Goal: Check status

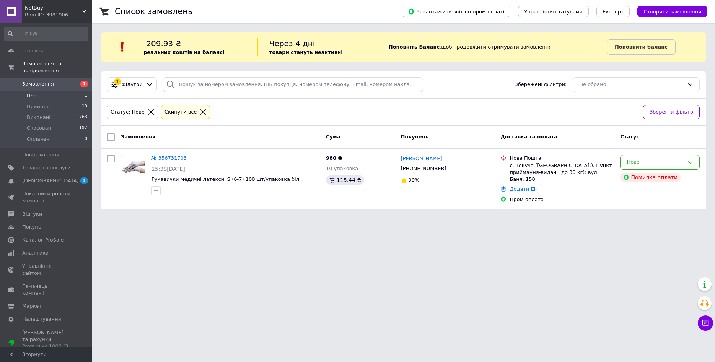
click at [200, 112] on icon at bounding box center [203, 112] width 7 height 7
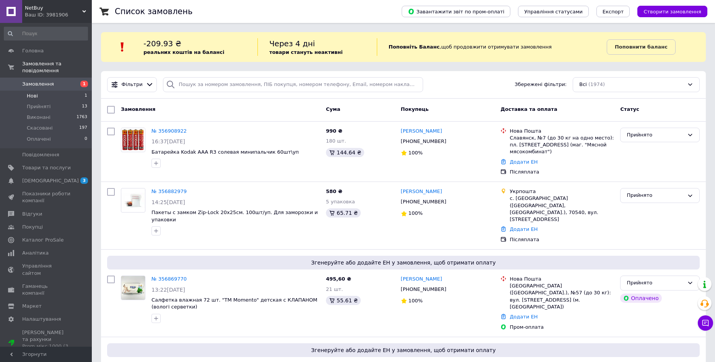
click at [60, 91] on li "Нові 1" at bounding box center [46, 96] width 92 height 11
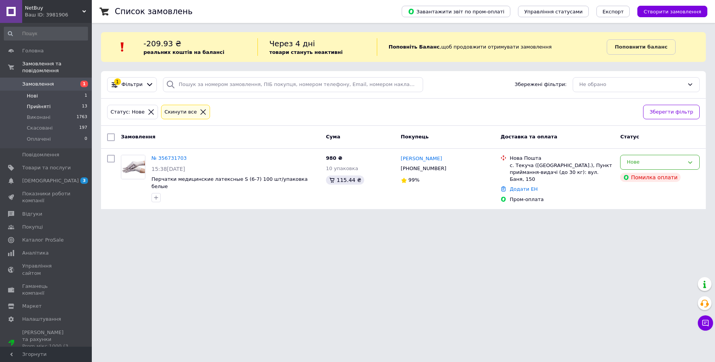
click at [50, 101] on li "Прийняті 13" at bounding box center [46, 106] width 92 height 11
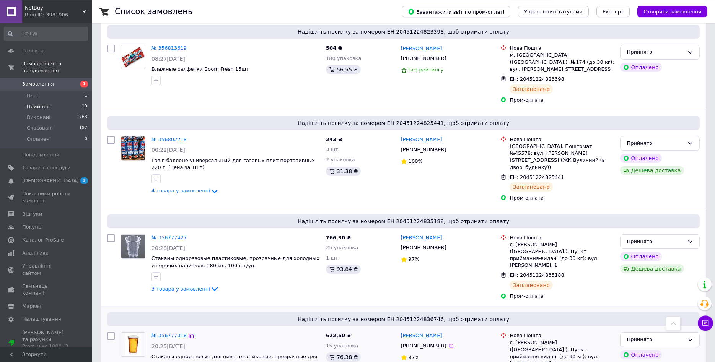
scroll to position [687, 0]
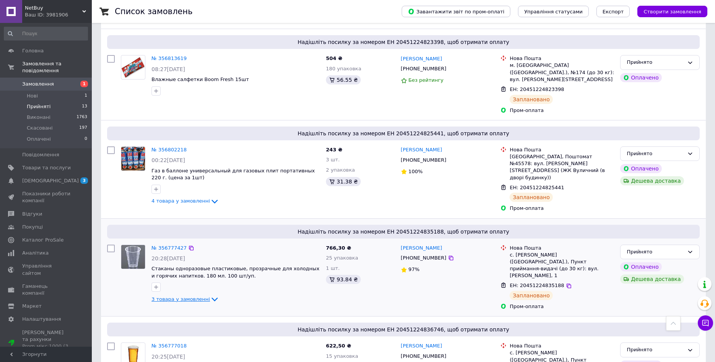
click at [199, 296] on span "3 товара у замовленні" at bounding box center [180, 299] width 58 height 6
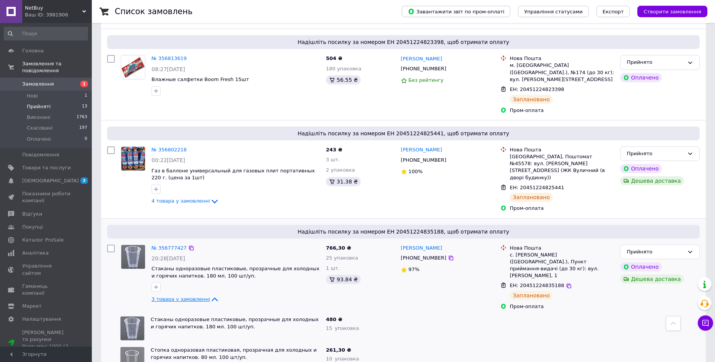
click at [202, 296] on span "3 товара у замовленні" at bounding box center [180, 299] width 58 height 6
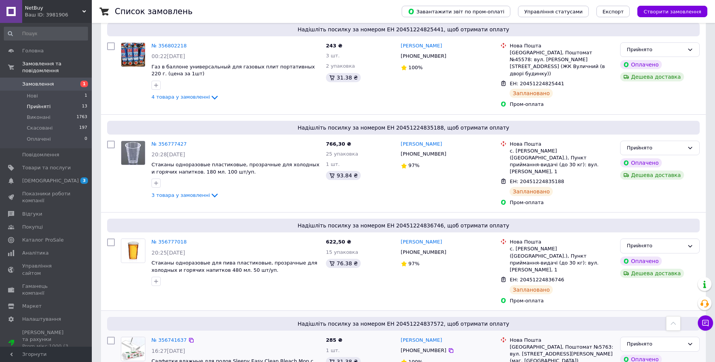
scroll to position [843, 0]
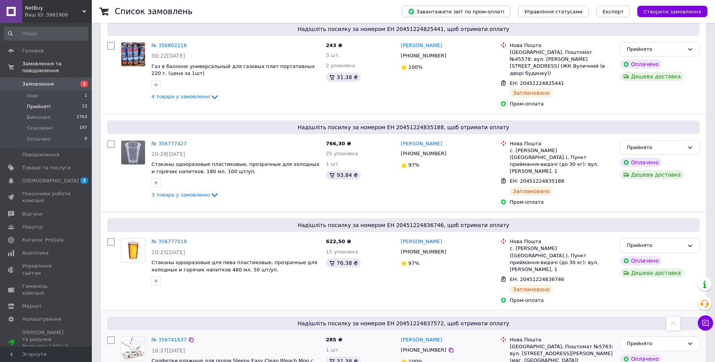
scroll to position [791, 0]
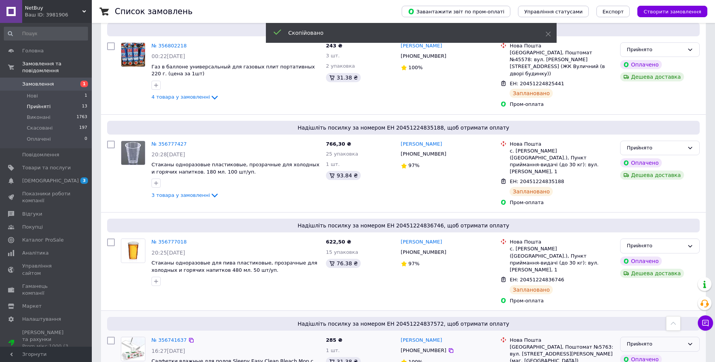
click at [639, 340] on div "Прийнято" at bounding box center [654, 344] width 57 height 8
drag, startPoint x: 642, startPoint y: 283, endPoint x: 593, endPoint y: 304, distance: 52.9
click at [642, 353] on li "Виконано" at bounding box center [659, 360] width 79 height 14
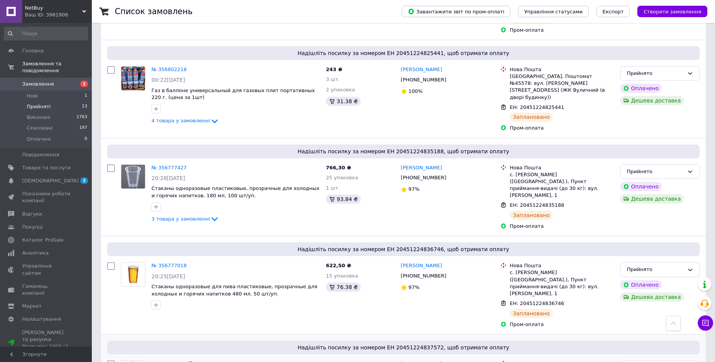
scroll to position [765, 0]
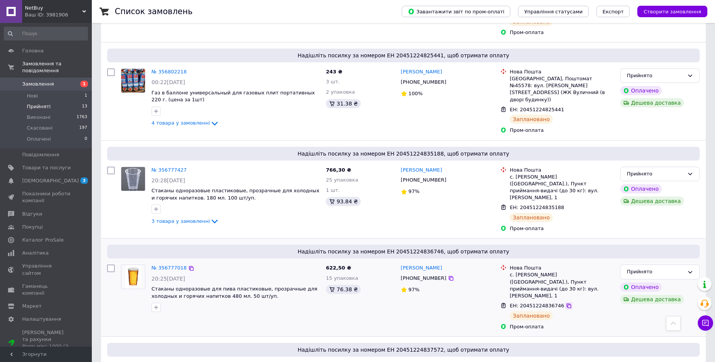
click at [565, 303] on icon at bounding box center [568, 306] width 6 height 6
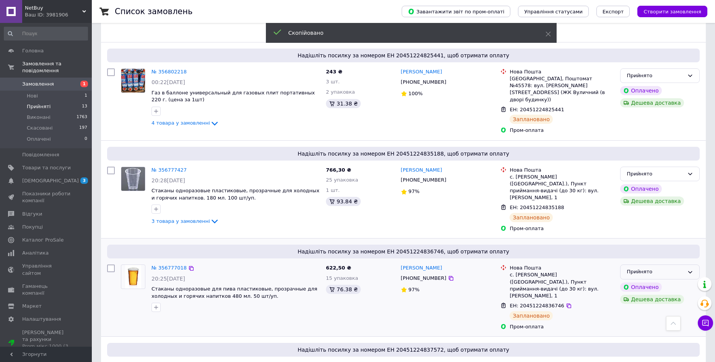
click at [633, 268] on div "Прийнято" at bounding box center [654, 272] width 57 height 8
click at [638, 281] on li "Виконано" at bounding box center [659, 288] width 79 height 14
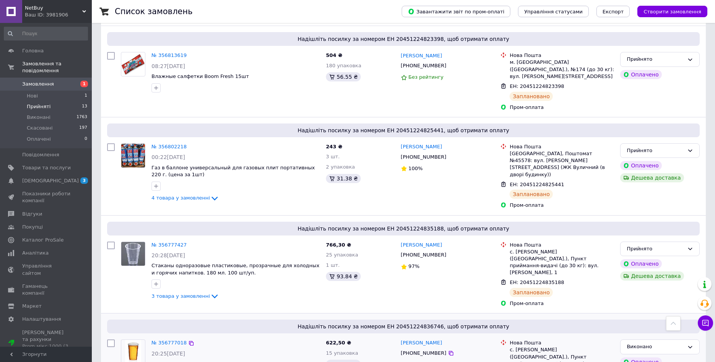
scroll to position [687, 0]
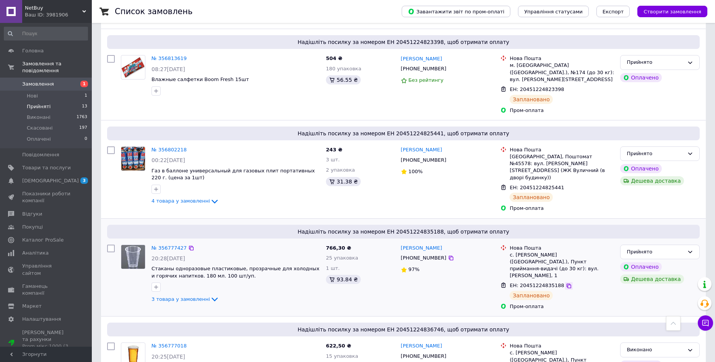
click at [565, 283] on icon at bounding box center [568, 286] width 6 height 6
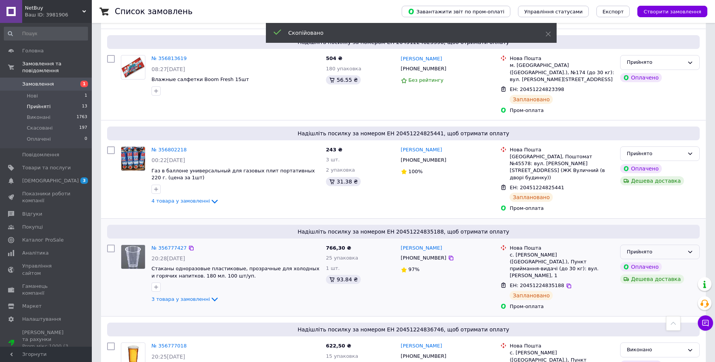
click at [627, 248] on div "Прийнято" at bounding box center [654, 252] width 57 height 8
drag, startPoint x: 631, startPoint y: 205, endPoint x: 596, endPoint y: 228, distance: 42.4
click at [631, 261] on li "Виконано" at bounding box center [659, 268] width 79 height 14
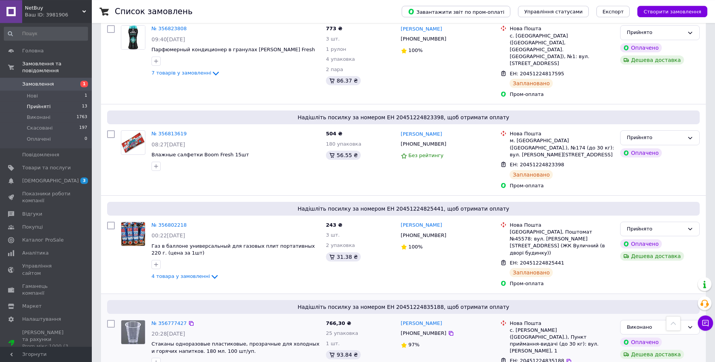
scroll to position [609, 0]
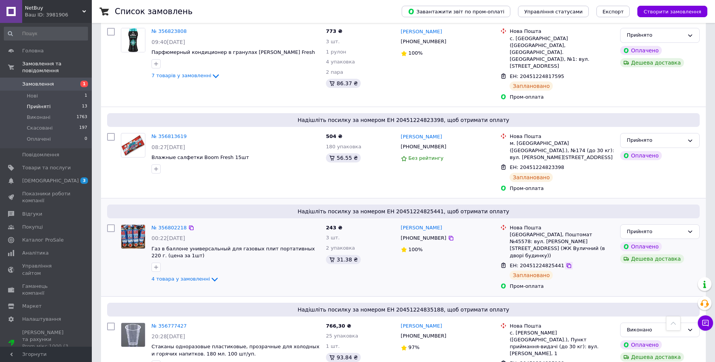
click at [565, 263] on icon at bounding box center [568, 266] width 6 height 6
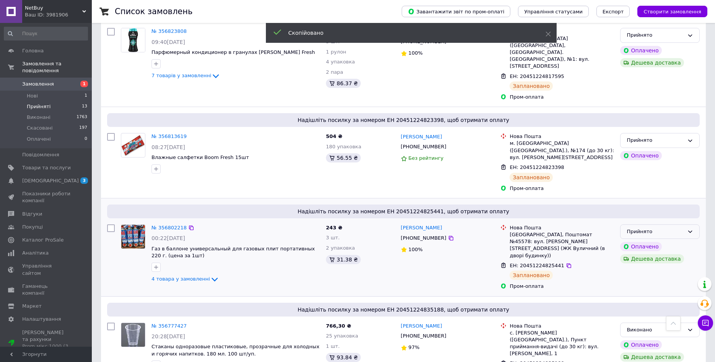
click at [665, 228] on div "Прийнято" at bounding box center [654, 232] width 57 height 8
click at [660, 240] on li "Виконано" at bounding box center [659, 247] width 79 height 14
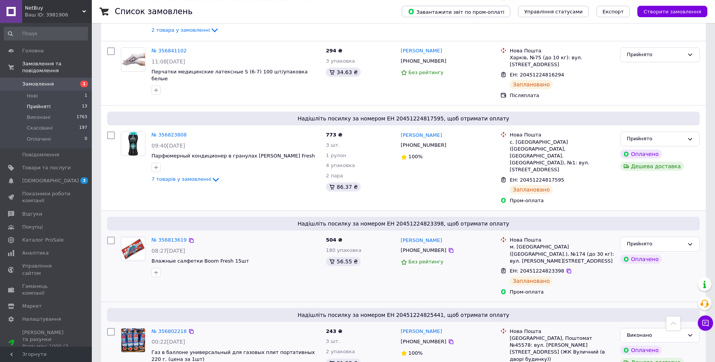
scroll to position [505, 0]
drag, startPoint x: 562, startPoint y: 217, endPoint x: 615, endPoint y: 202, distance: 55.2
click at [565, 268] on icon at bounding box center [568, 271] width 6 height 6
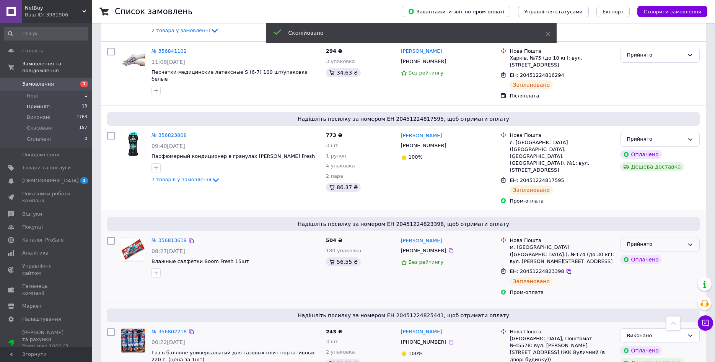
click at [634, 240] on div "Прийнято" at bounding box center [654, 244] width 57 height 8
drag, startPoint x: 634, startPoint y: 213, endPoint x: 612, endPoint y: 224, distance: 24.1
click at [634, 253] on li "Виконано" at bounding box center [659, 260] width 79 height 14
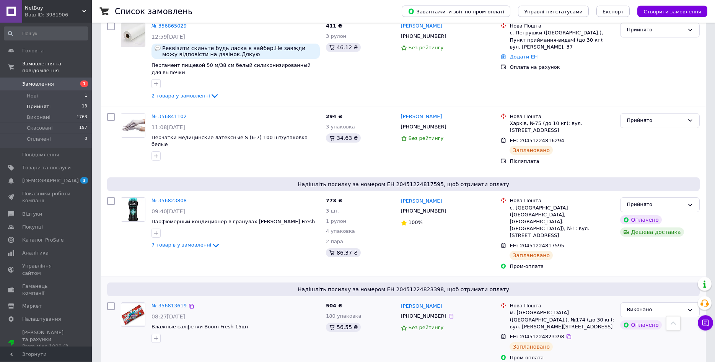
scroll to position [427, 0]
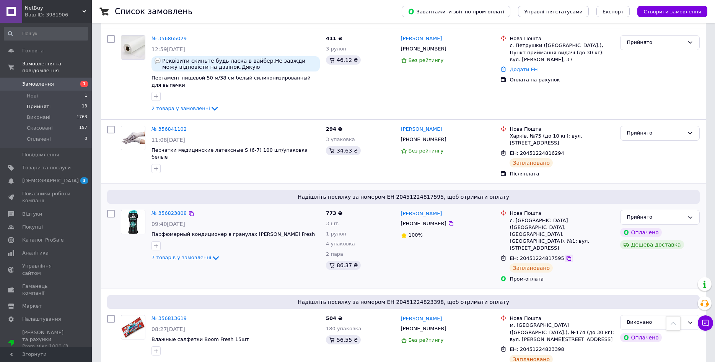
click at [565, 255] on icon at bounding box center [568, 258] width 6 height 6
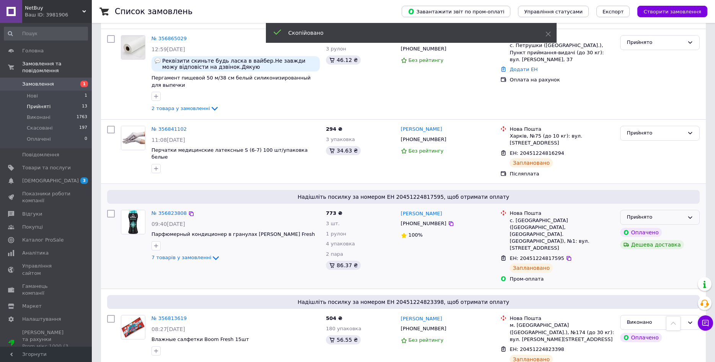
drag, startPoint x: 630, startPoint y: 184, endPoint x: 633, endPoint y: 190, distance: 6.9
click at [631, 213] on div "Прийнято" at bounding box center [654, 217] width 57 height 8
click at [635, 226] on li "Виконано" at bounding box center [659, 233] width 79 height 14
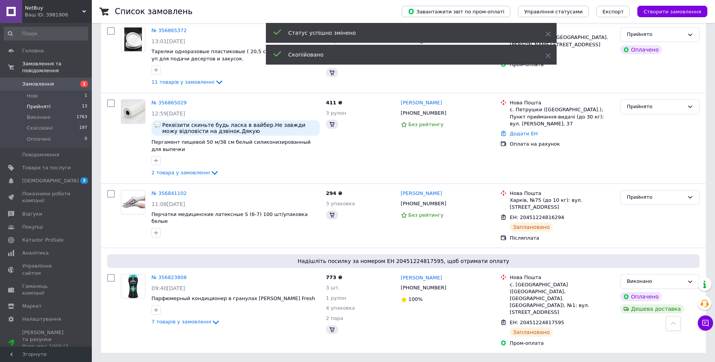
scroll to position [295, 0]
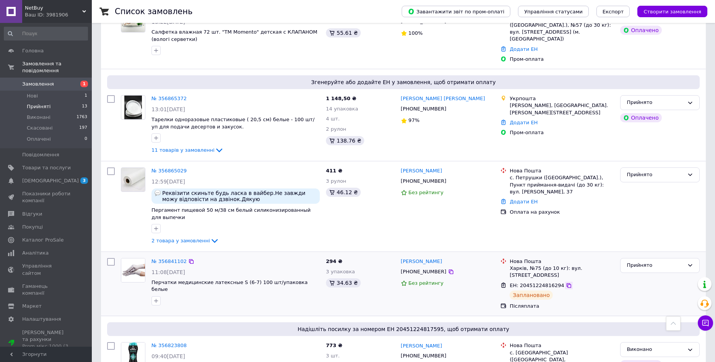
click at [565, 283] on icon at bounding box center [568, 286] width 6 height 6
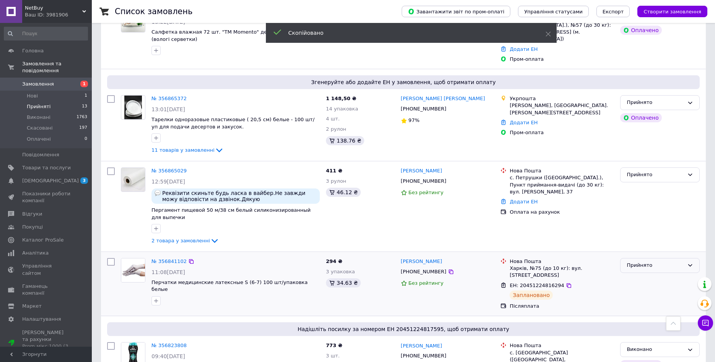
click at [630, 262] on div "Прийнято" at bounding box center [654, 266] width 57 height 8
click at [631, 275] on li "Виконано" at bounding box center [659, 282] width 79 height 14
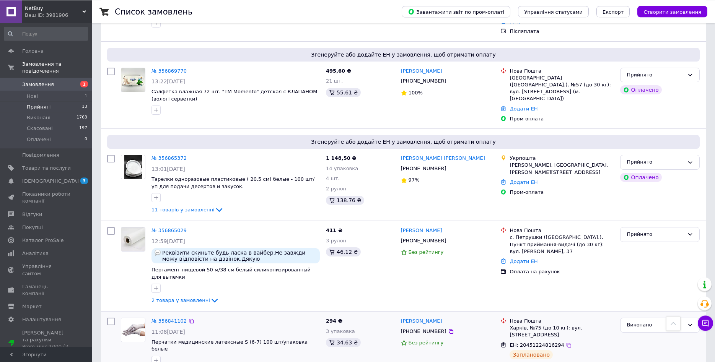
scroll to position [315, 0]
